Goal: Complete application form

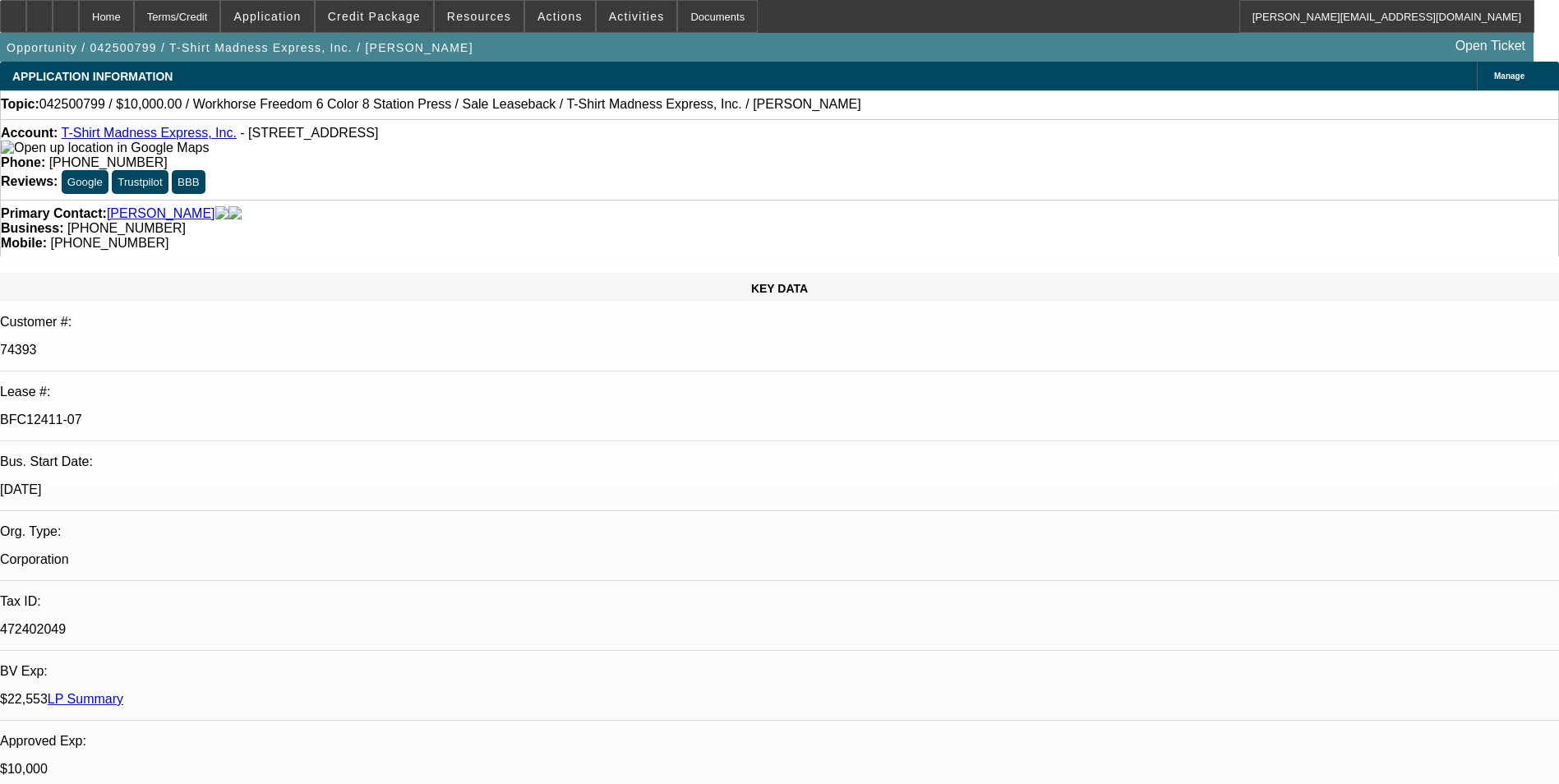
select select "0"
select select "2"
select select "0"
select select "2"
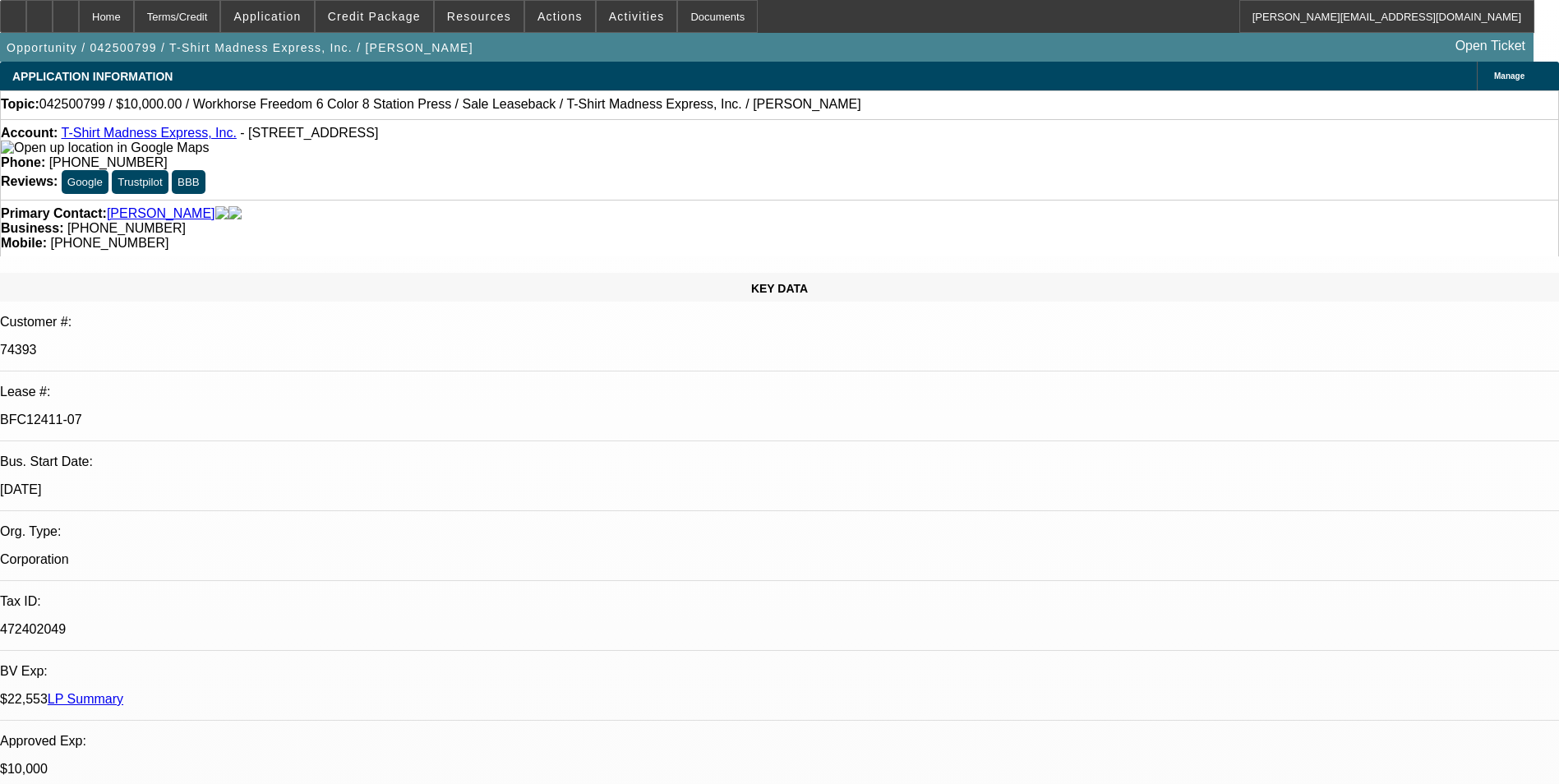
select select "0"
select select "2"
select select "0"
select select "2"
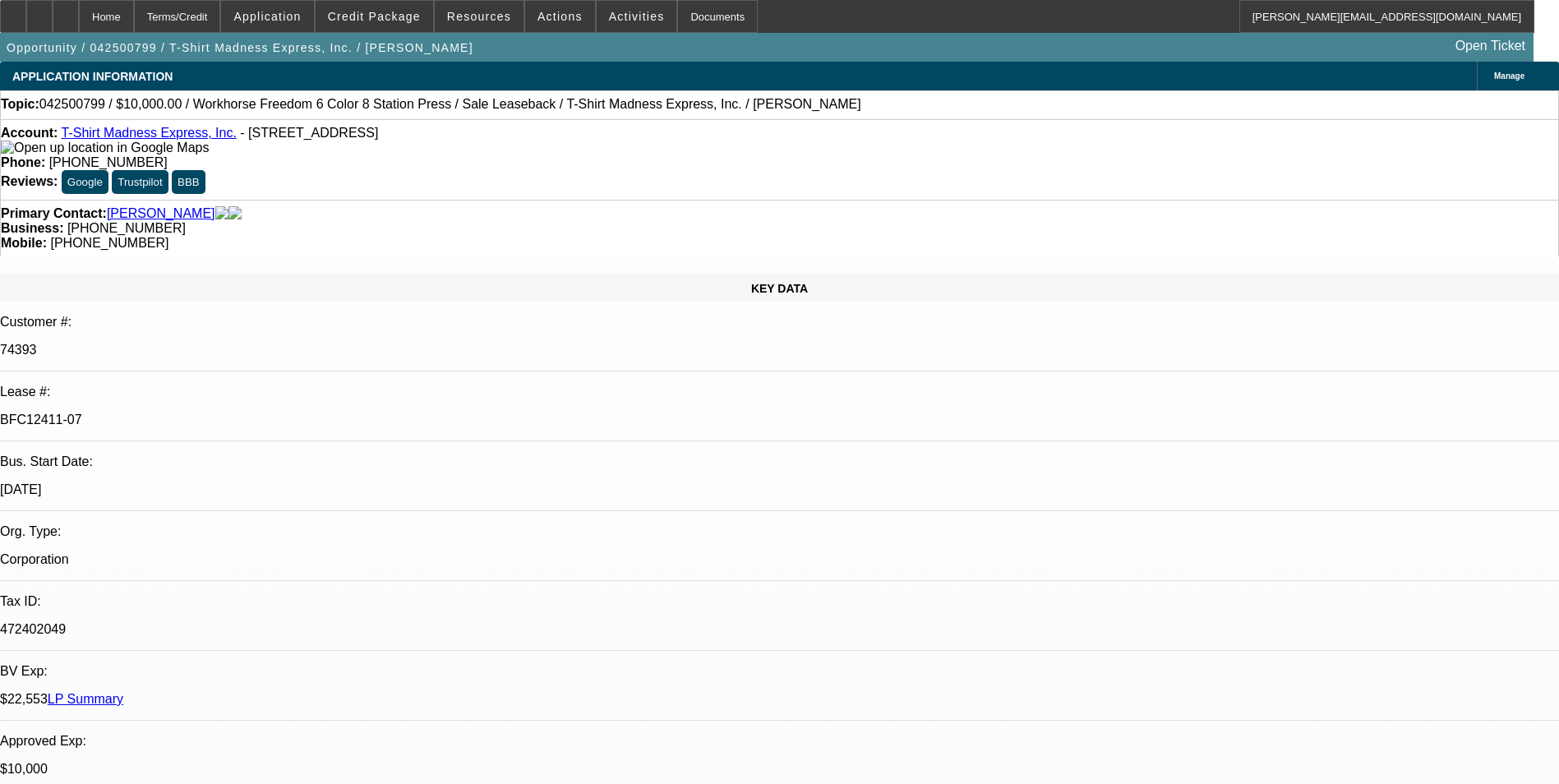
select select "0"
select select "2"
select select "0"
select select "2"
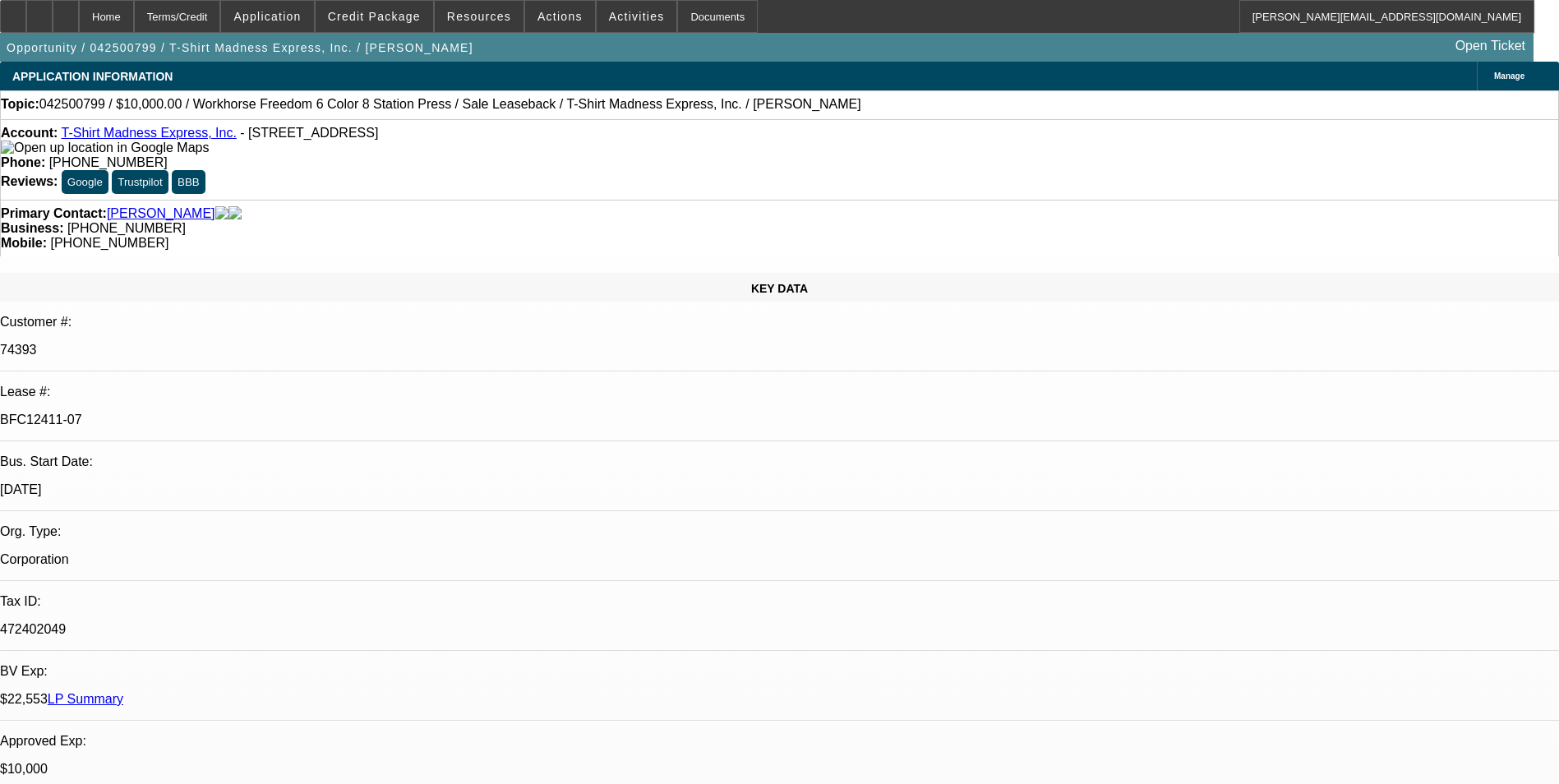
select select "0"
select select "2"
select select "0"
select select "2"
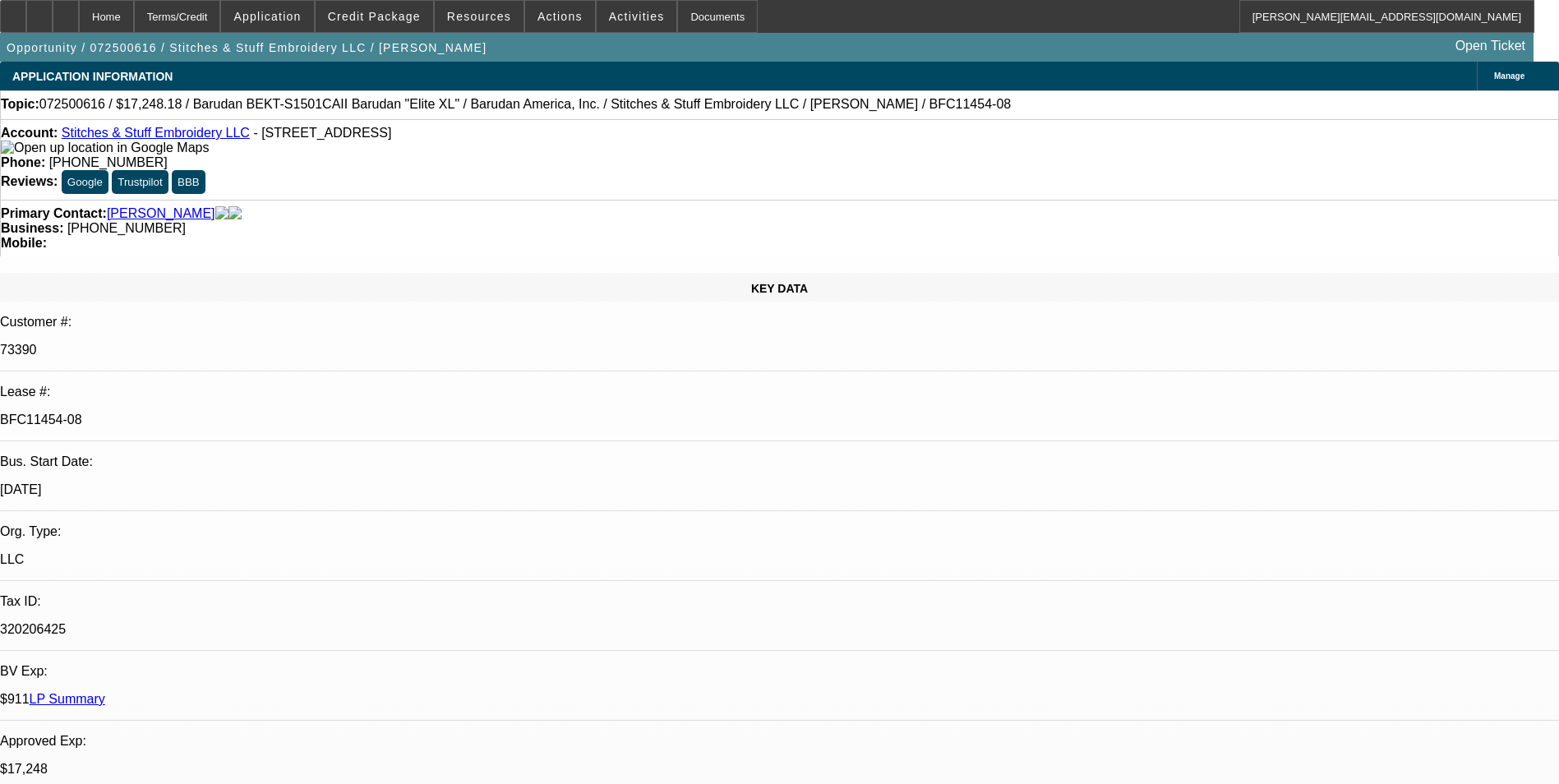
select select "0"
select select "2"
select select "0.1"
select select "0"
select select "2"
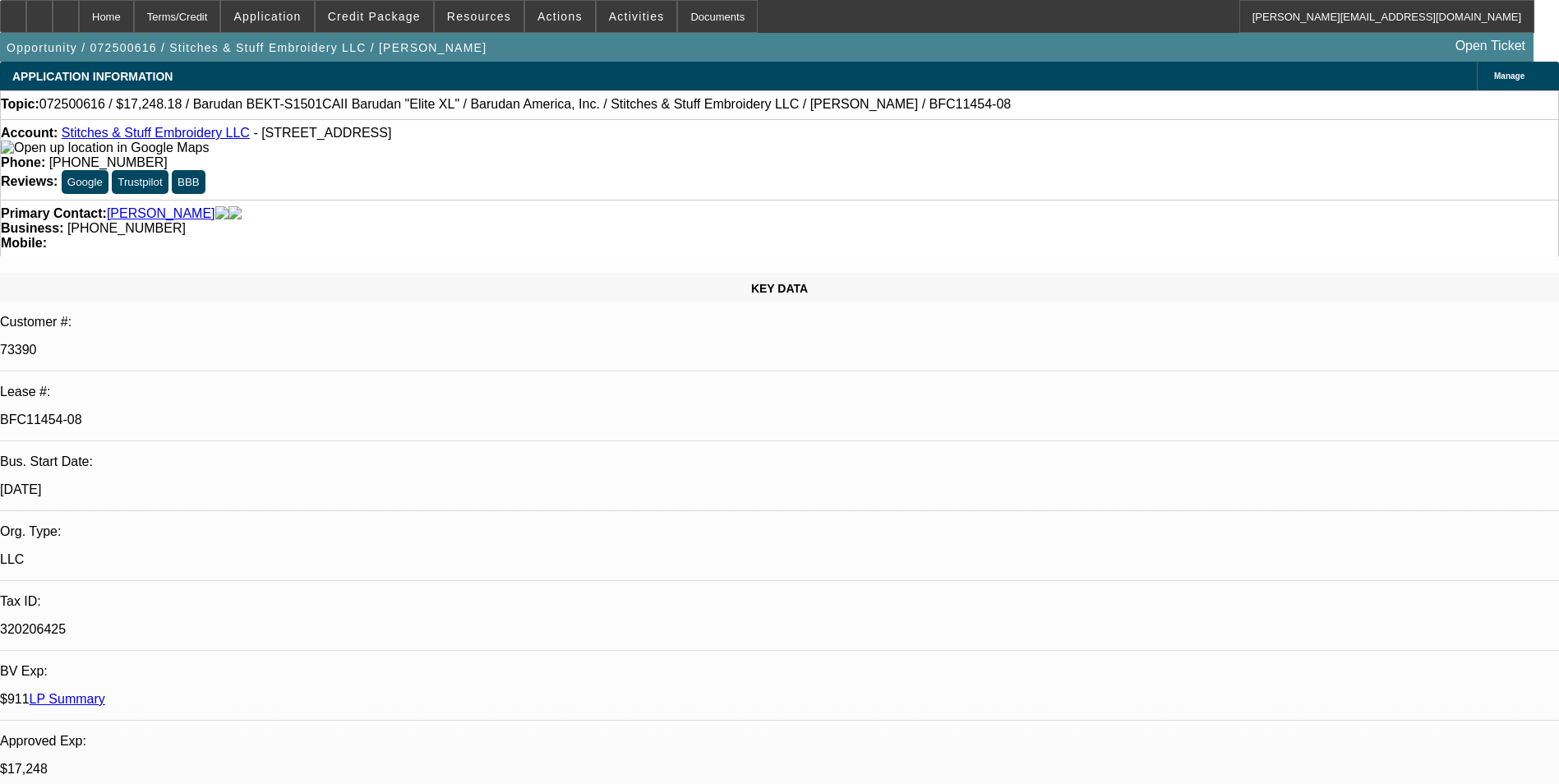
select select "0.1"
select select "0"
select select "2"
select select "0.1"
select select "1"
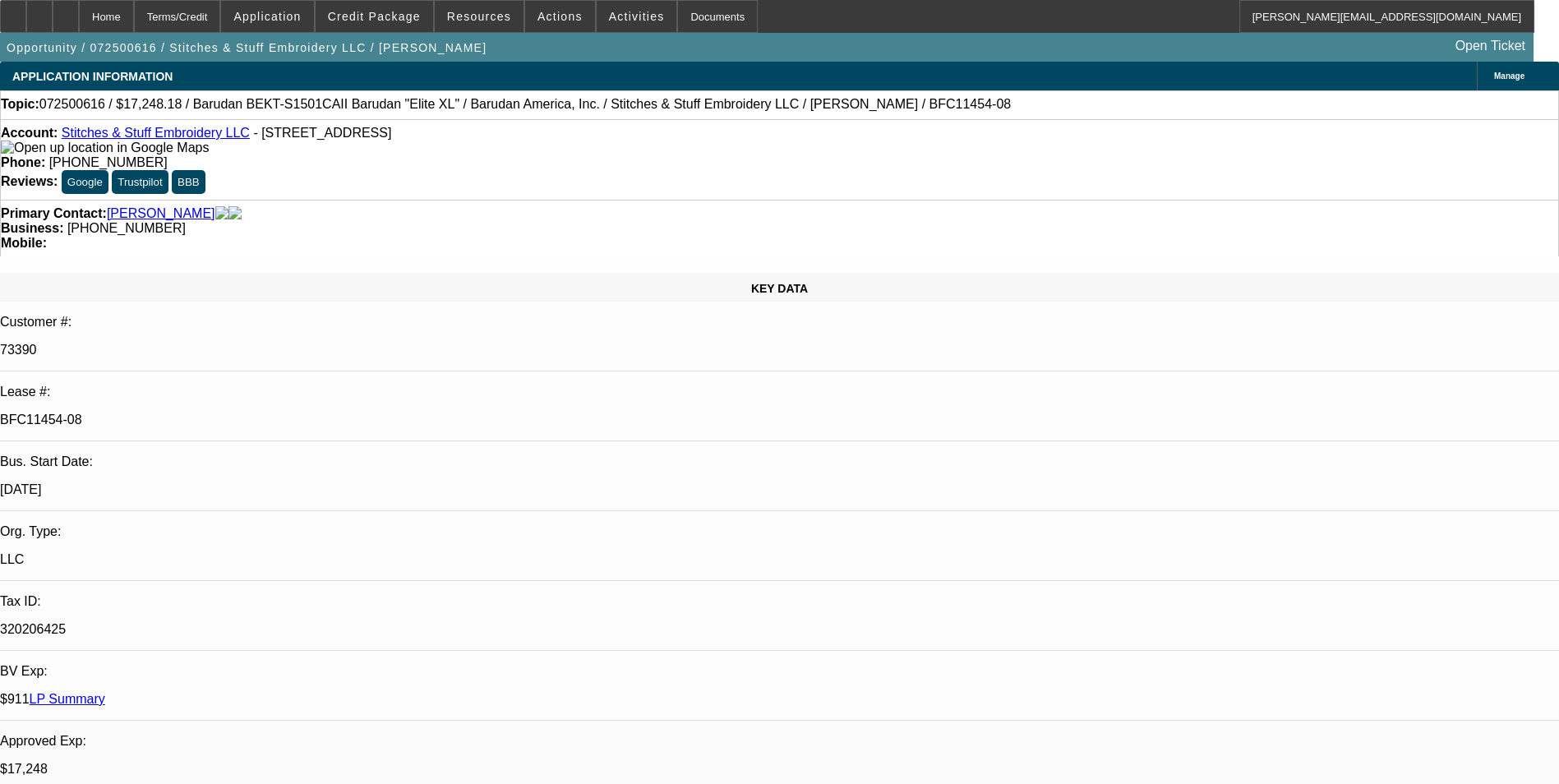
select select "2"
select select "4"
select select "1"
select select "2"
select select "4"
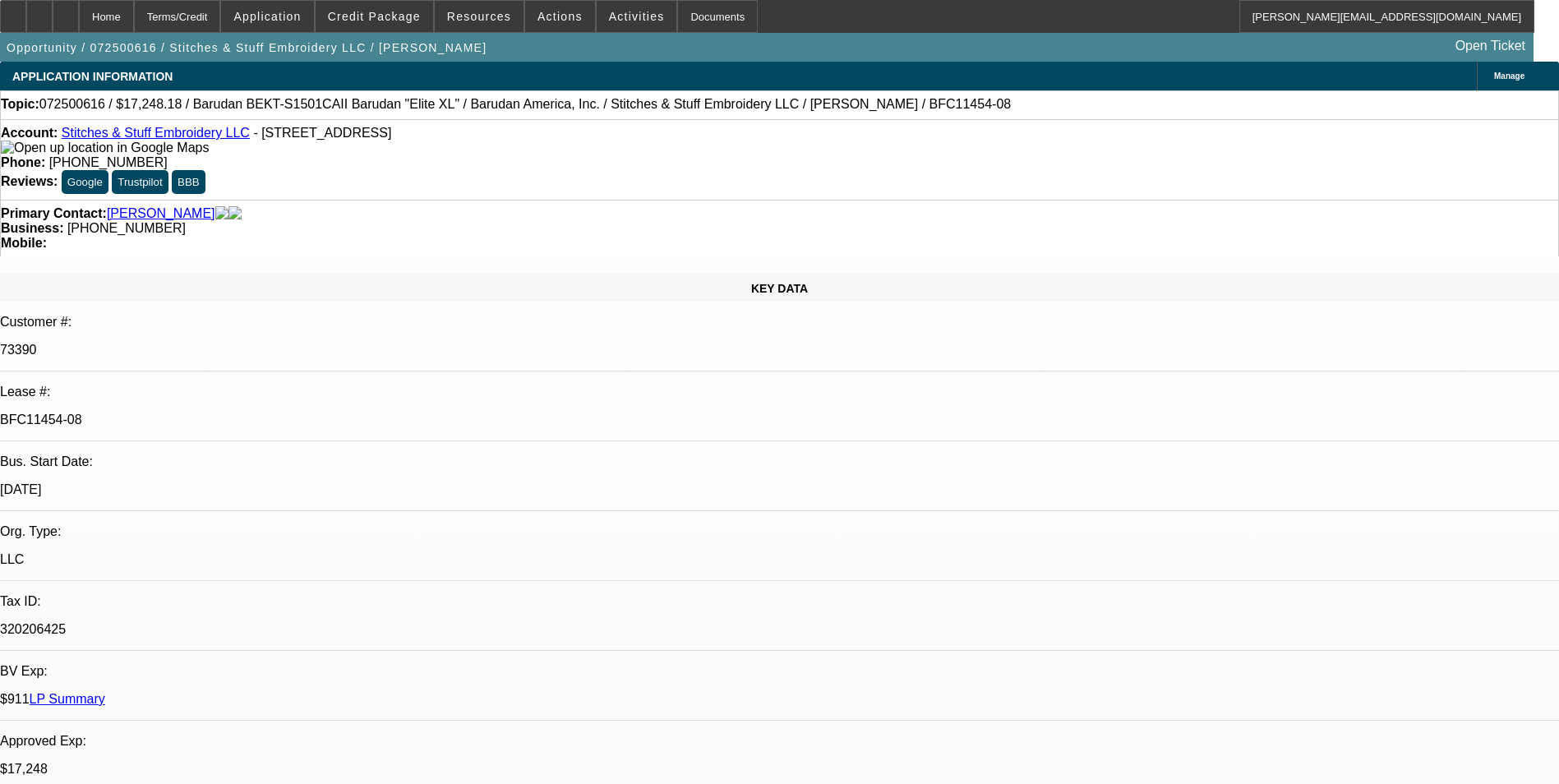
select select "1"
select select "2"
select select "4"
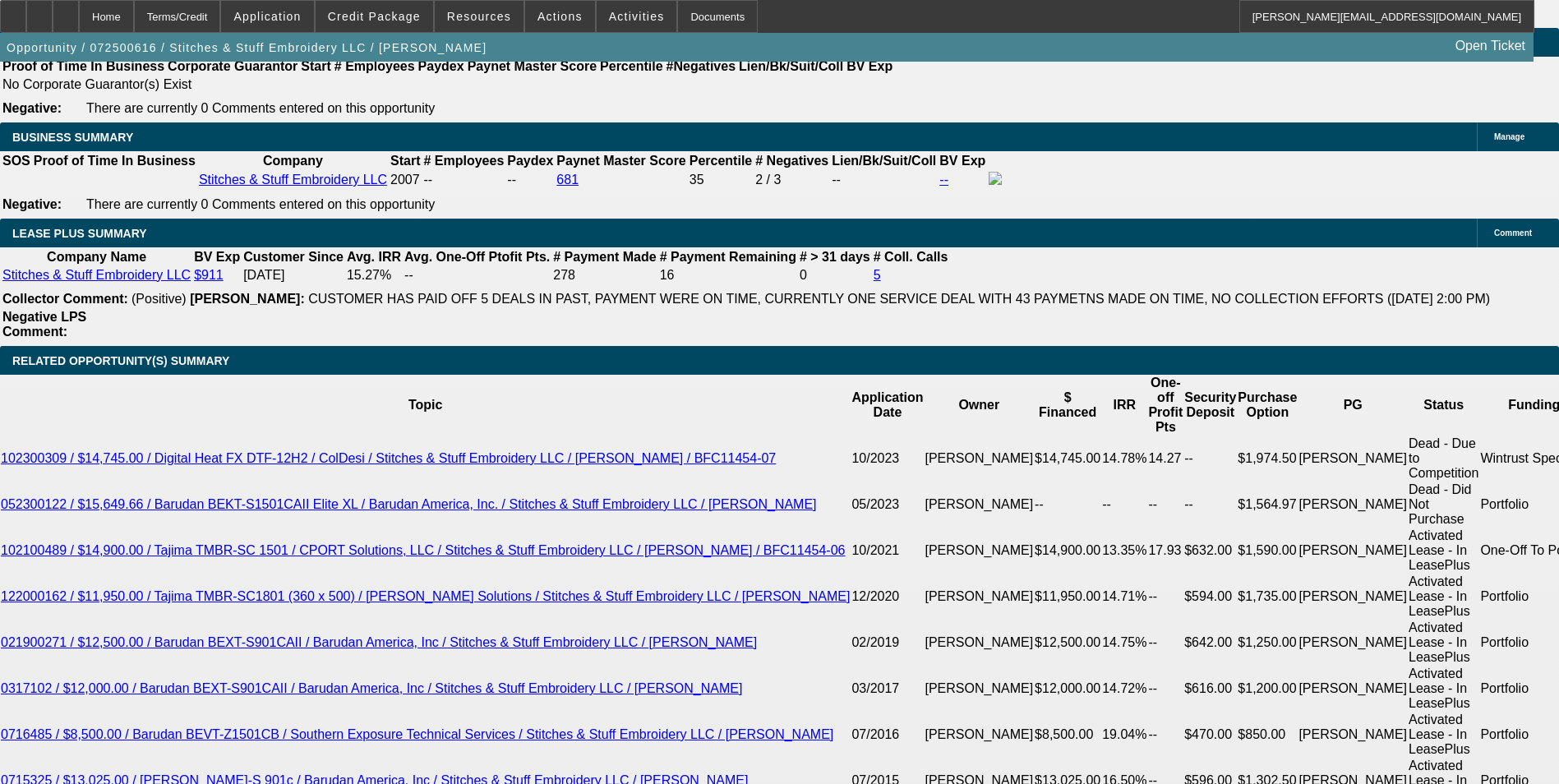
scroll to position [2712, 0]
